Goal: Check status: Check status

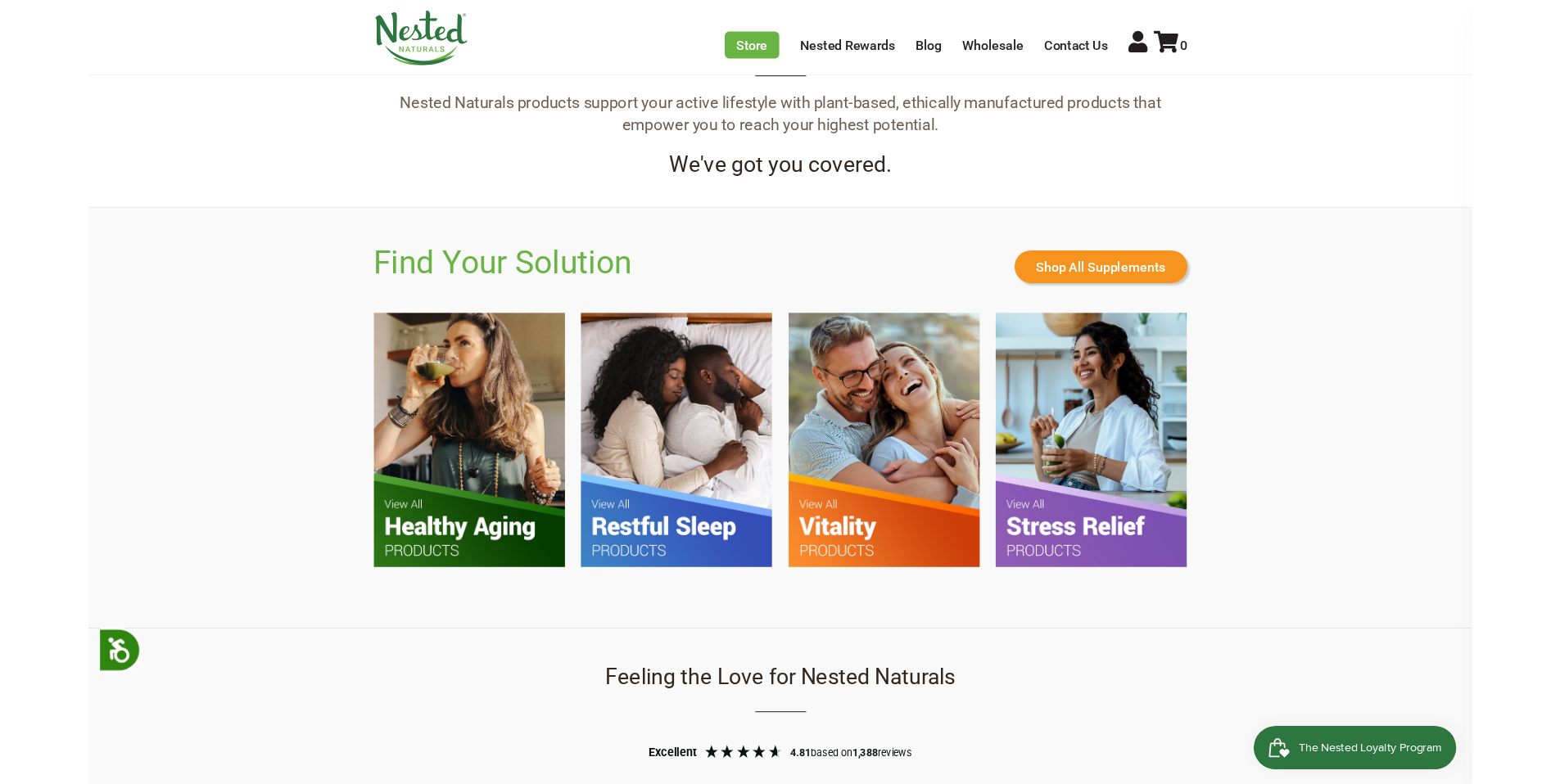
scroll to position [0, 1726]
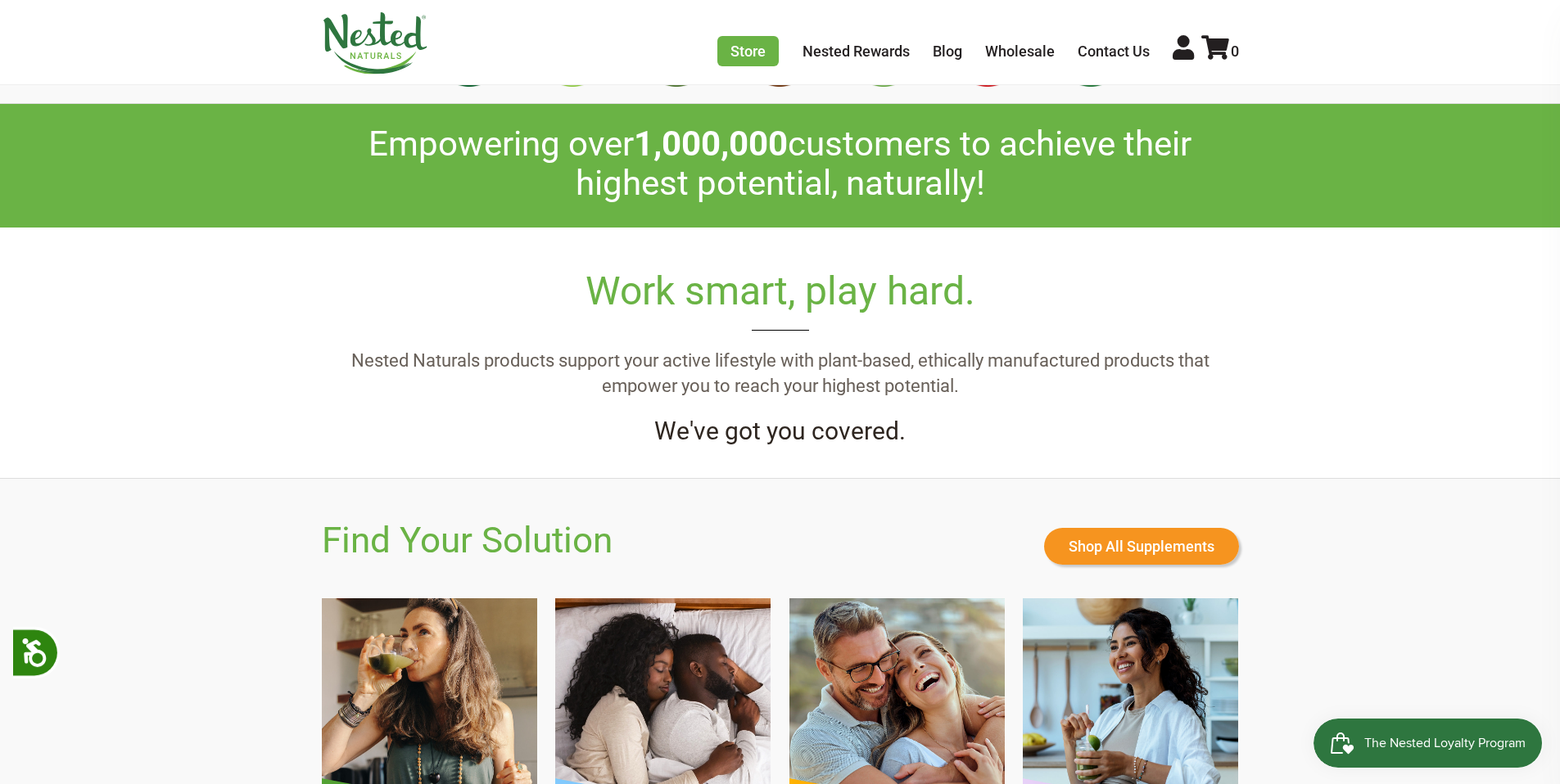
click at [860, 42] on div "Store Healthy Aging Super Greens D-Mannose Choline Restful Sleep LUNA Sleep Sup…" at bounding box center [780, 42] width 1560 height 85
click at [846, 56] on link "Nested Rewards" at bounding box center [855, 51] width 107 height 17
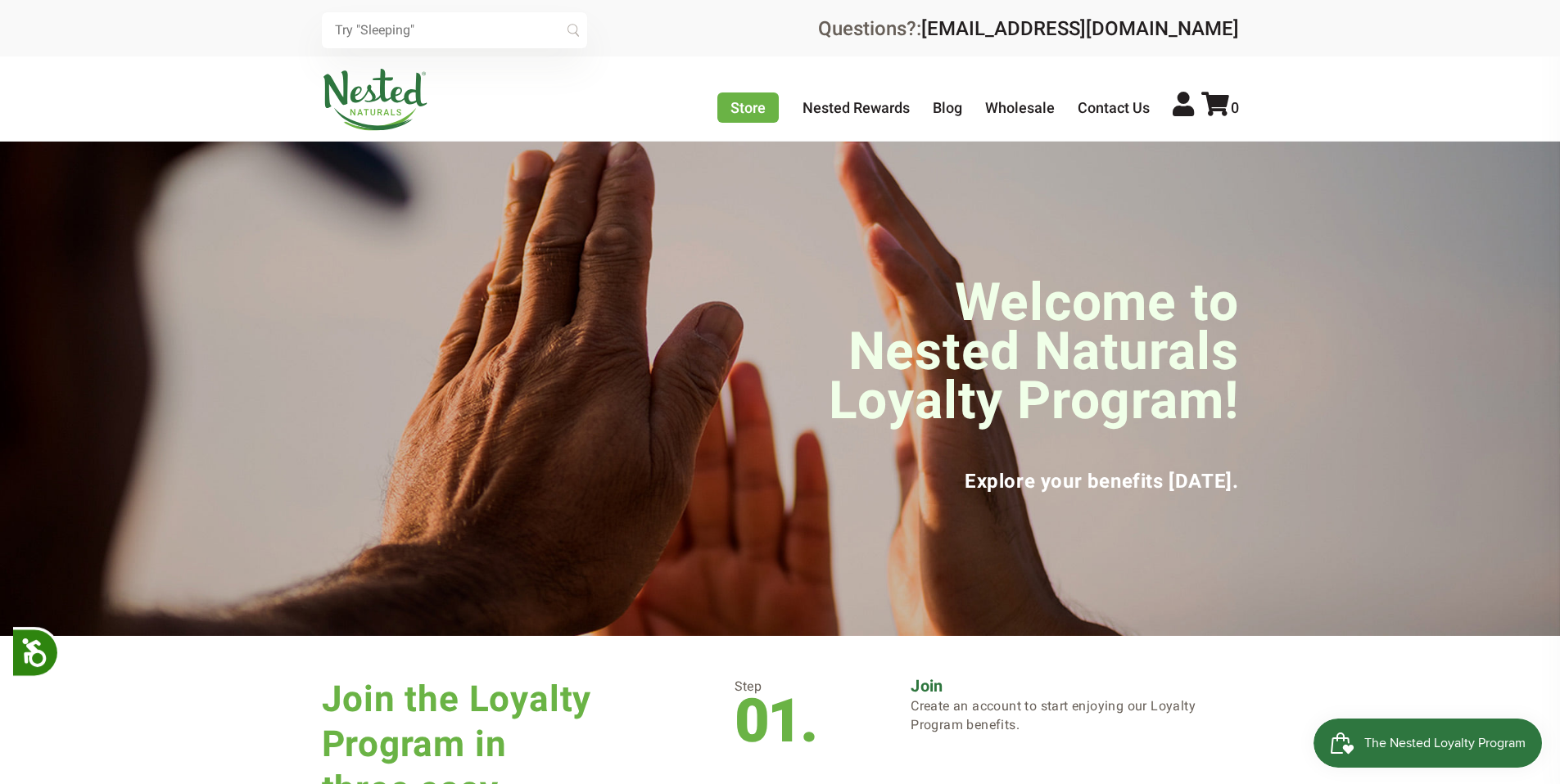
click at [500, 40] on input "text" at bounding box center [455, 30] width 265 height 36
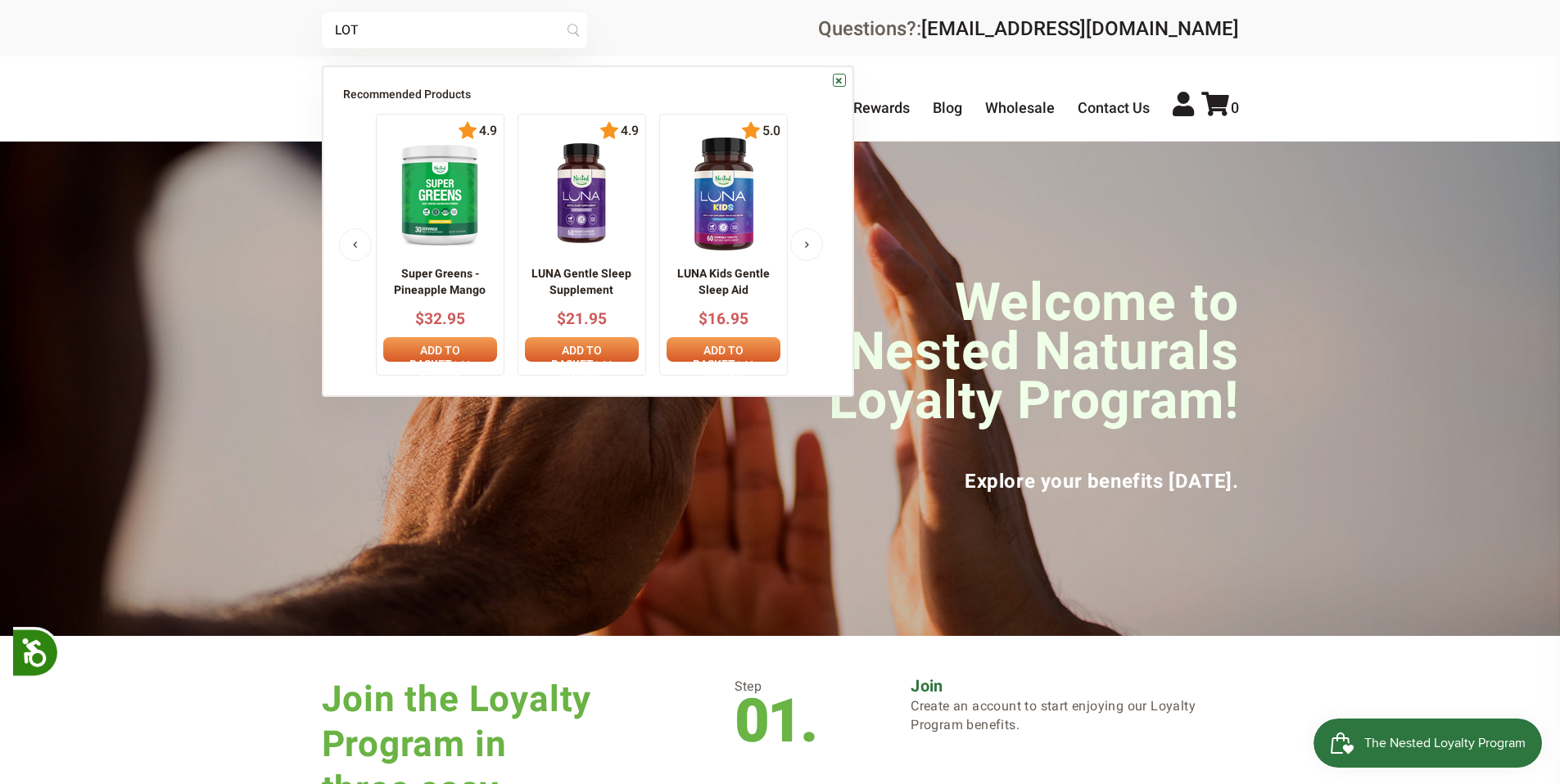
type input "LOT"
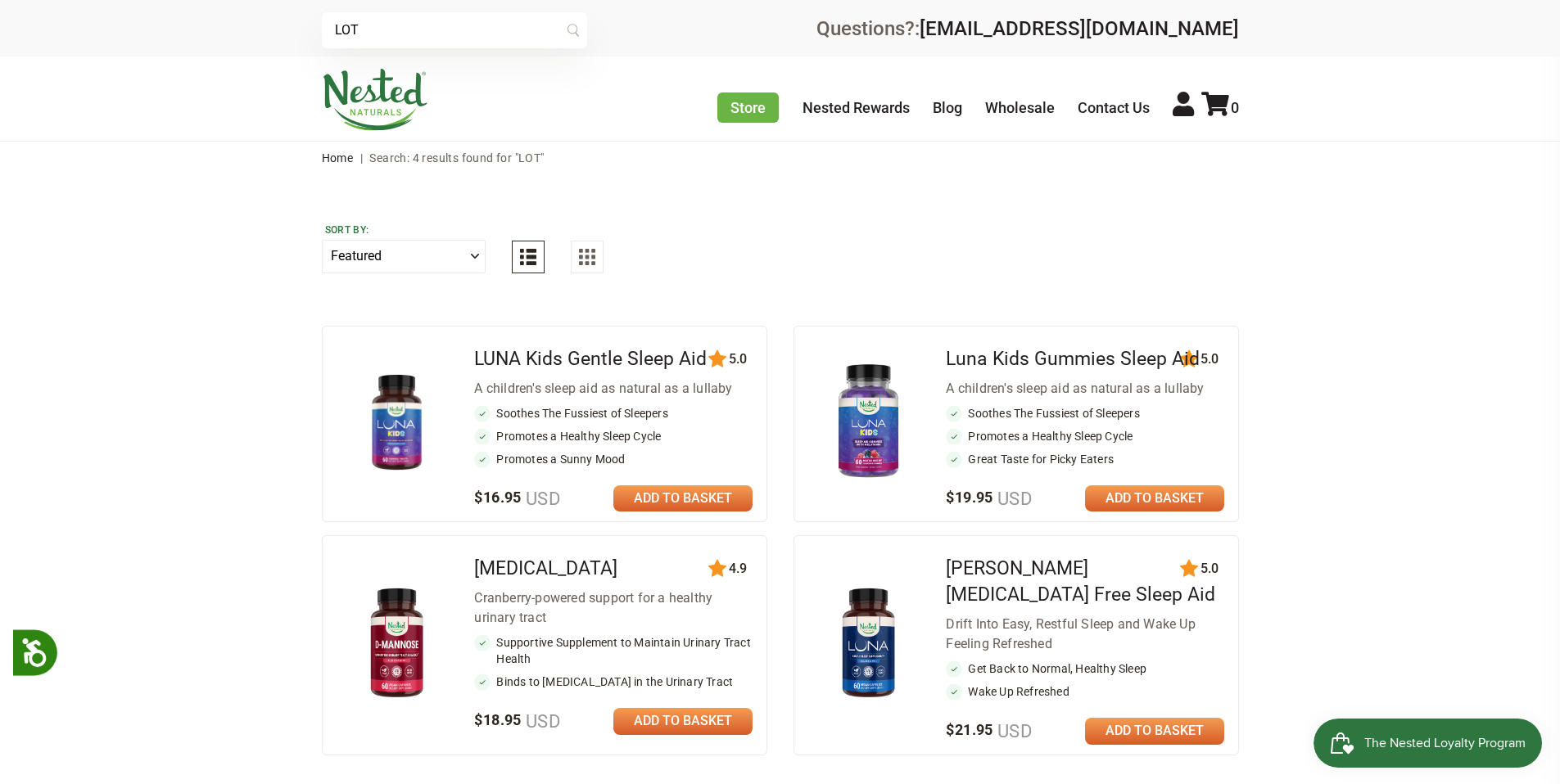
click at [451, 42] on input "LOT" at bounding box center [455, 30] width 265 height 36
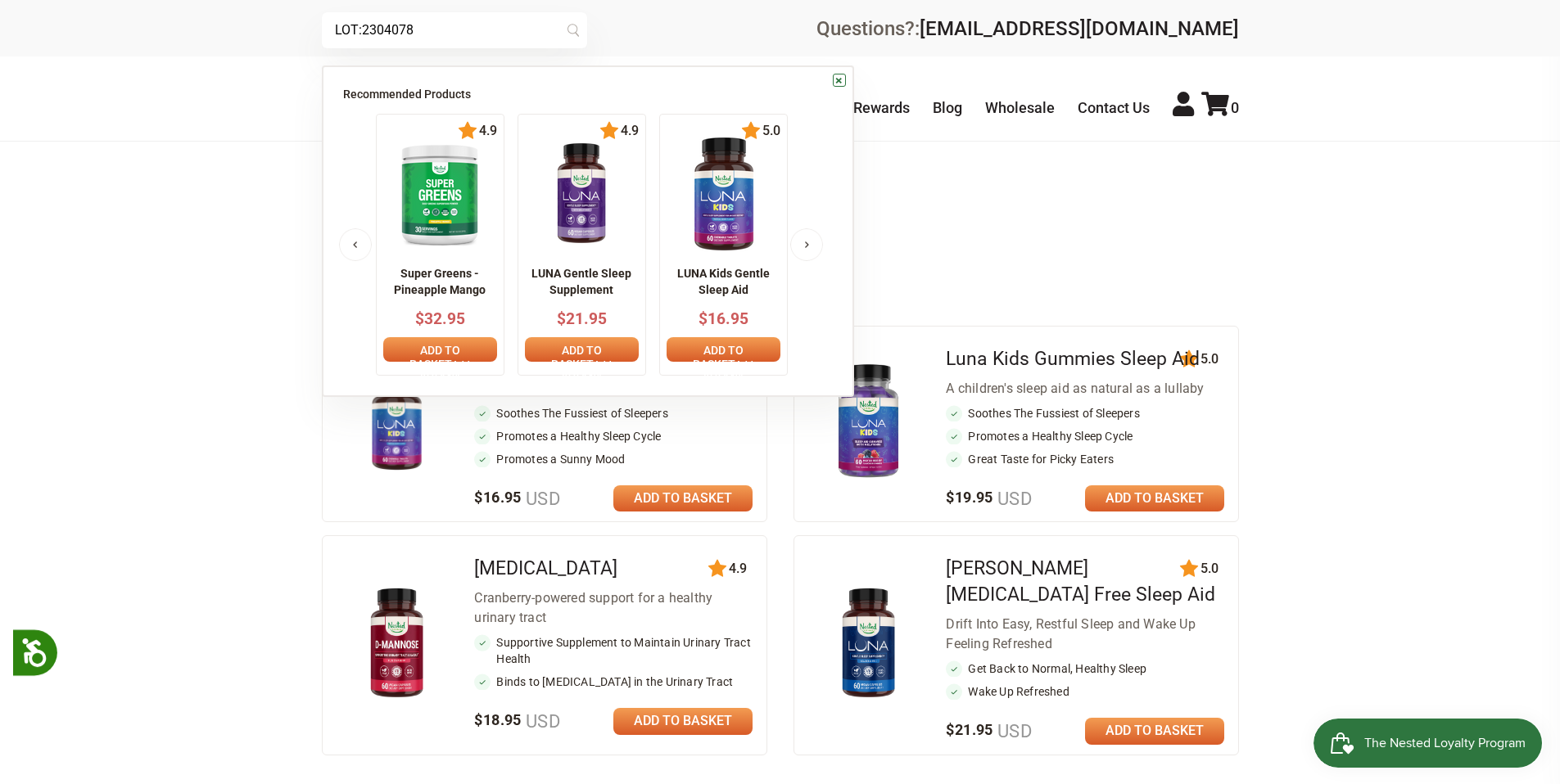
type input "LOT:2304078"
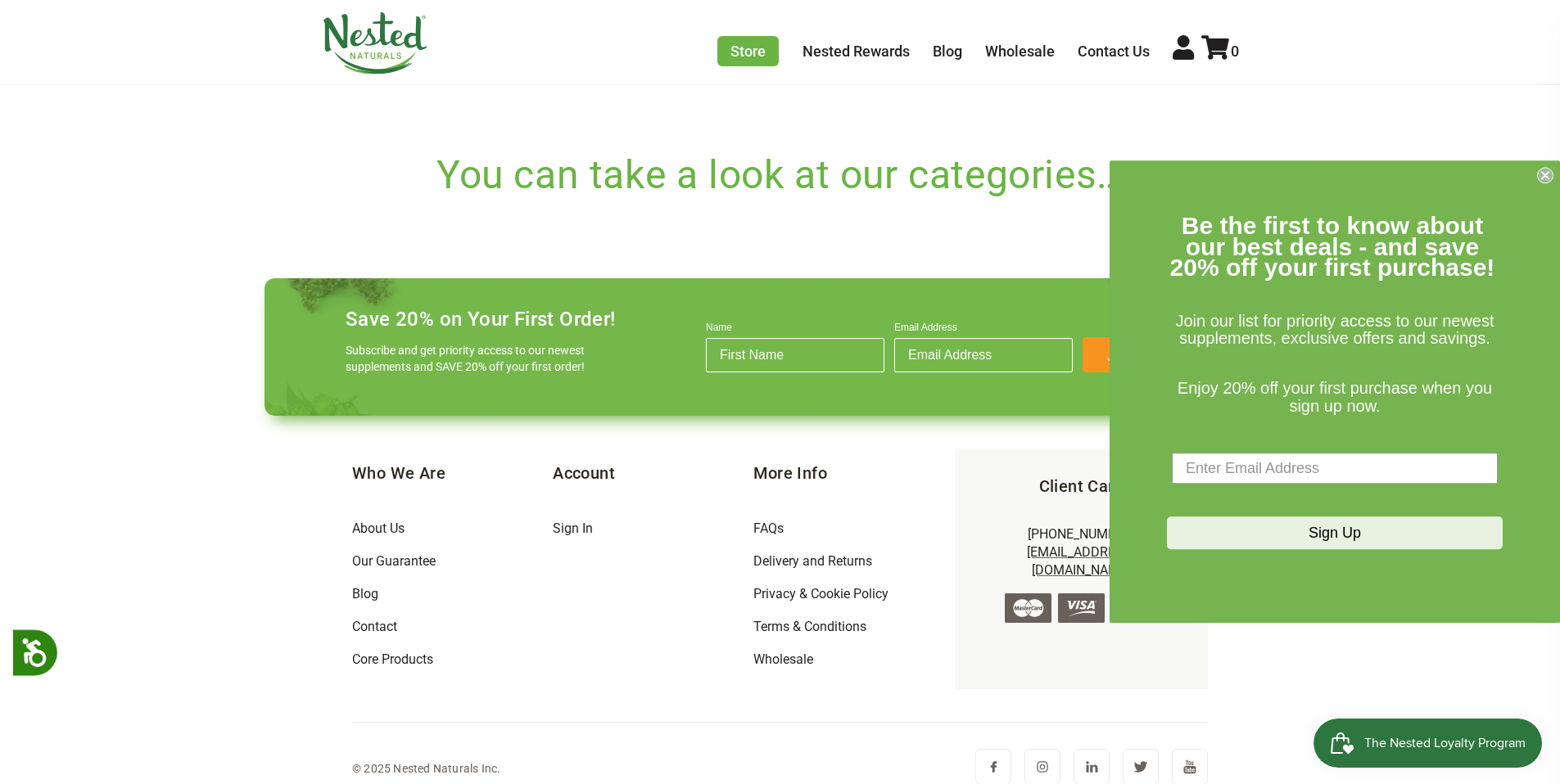
scroll to position [629, 0]
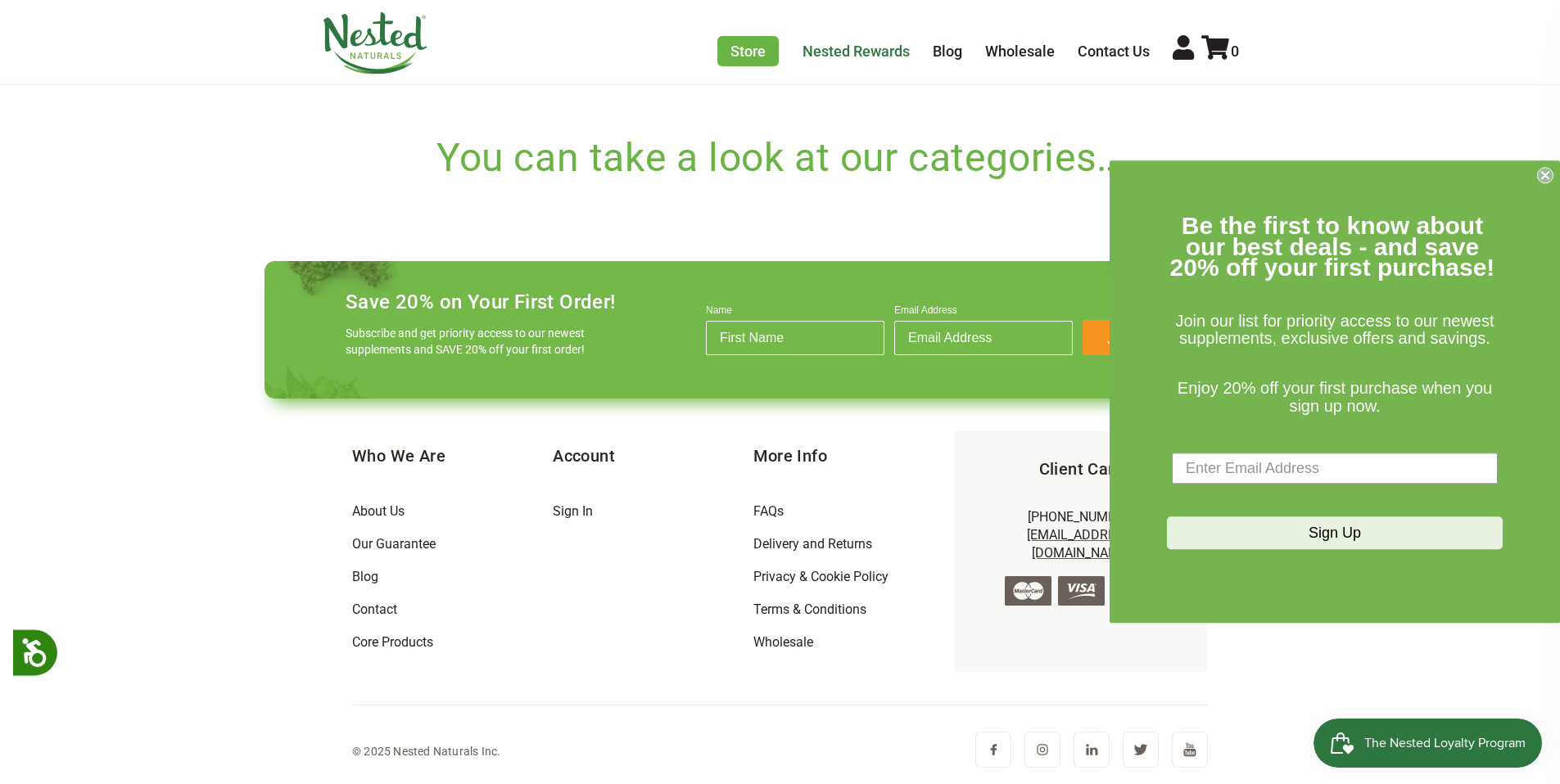
click at [838, 48] on link "Nested Rewards" at bounding box center [855, 51] width 107 height 17
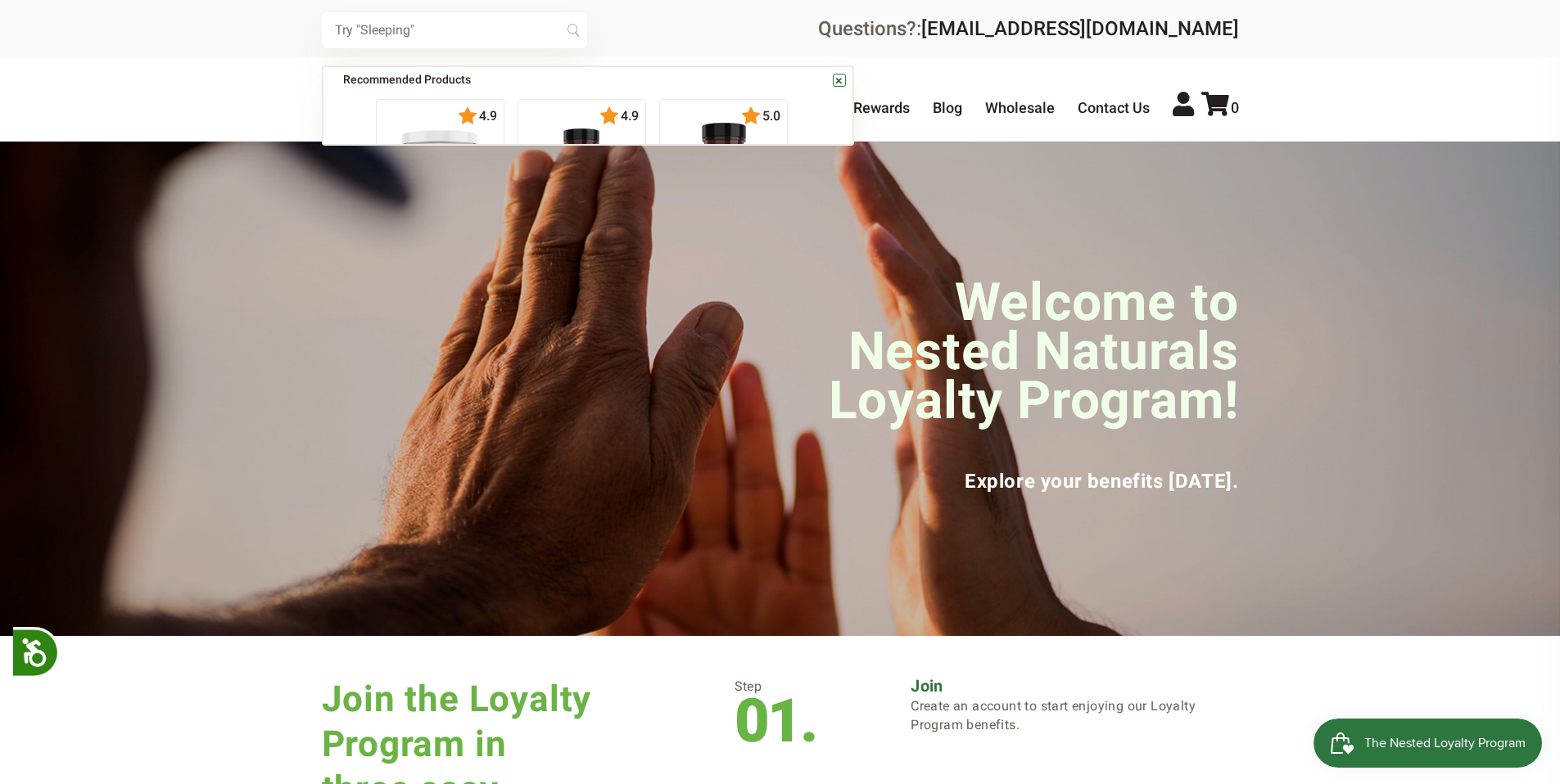
click at [501, 34] on input "text" at bounding box center [455, 30] width 265 height 36
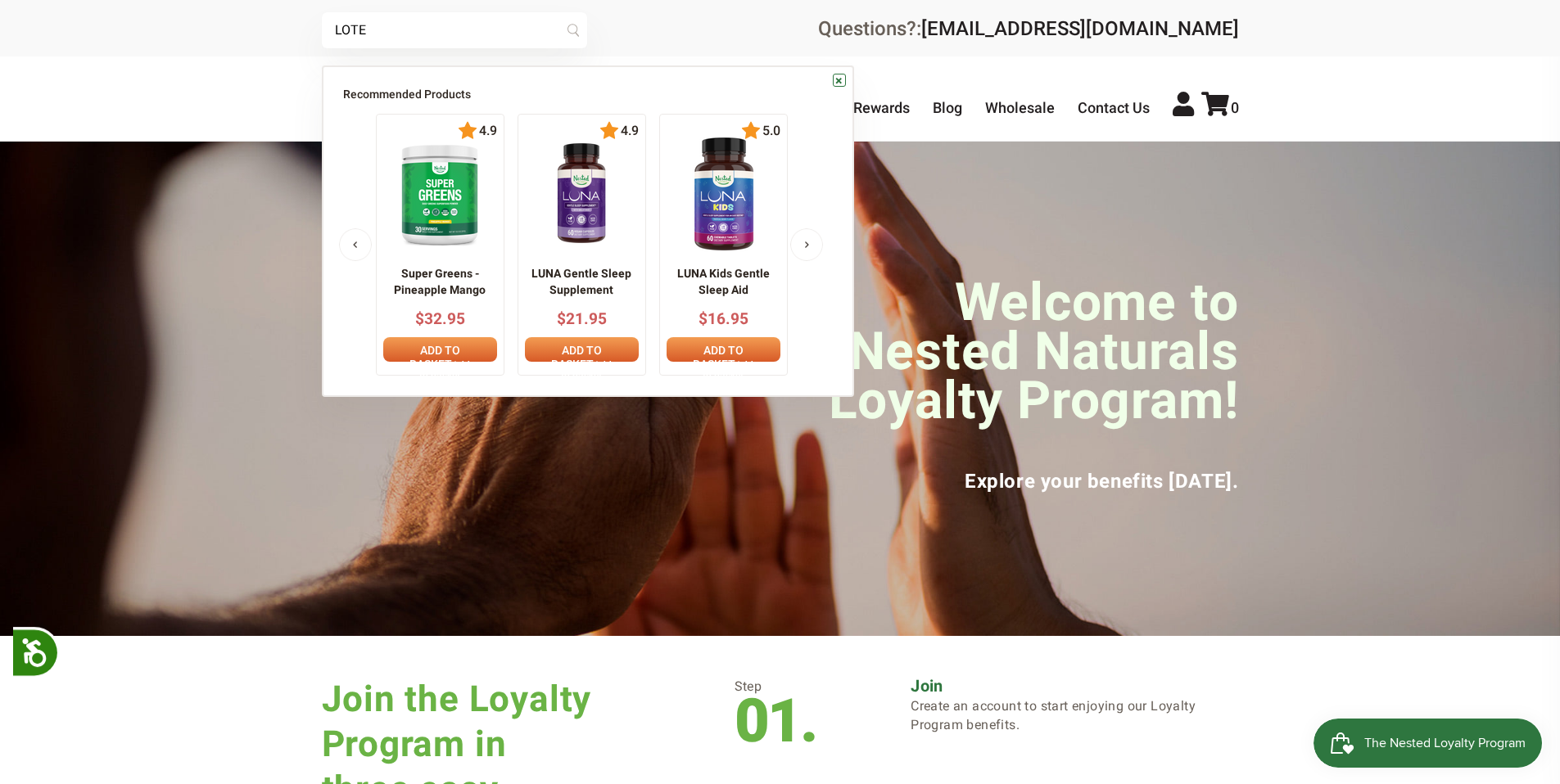
type input "LOTE"
